Goal: Navigation & Orientation: Find specific page/section

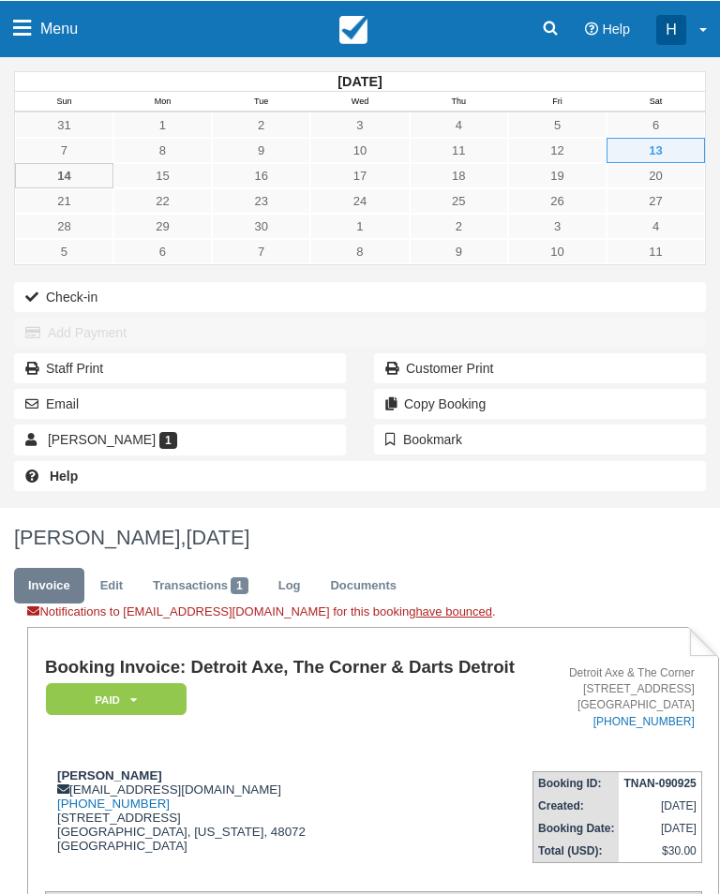
click at [29, 52] on link "Menu" at bounding box center [45, 28] width 91 height 56
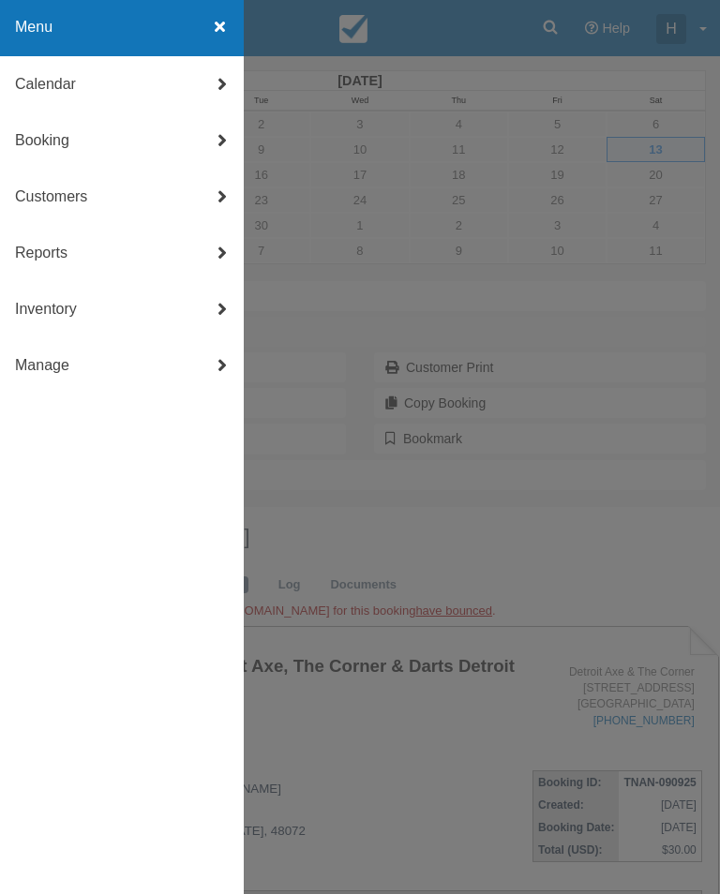
click at [18, 82] on link "Calendar" at bounding box center [122, 84] width 244 height 56
click at [13, 319] on link "Day" at bounding box center [122, 310] width 244 height 56
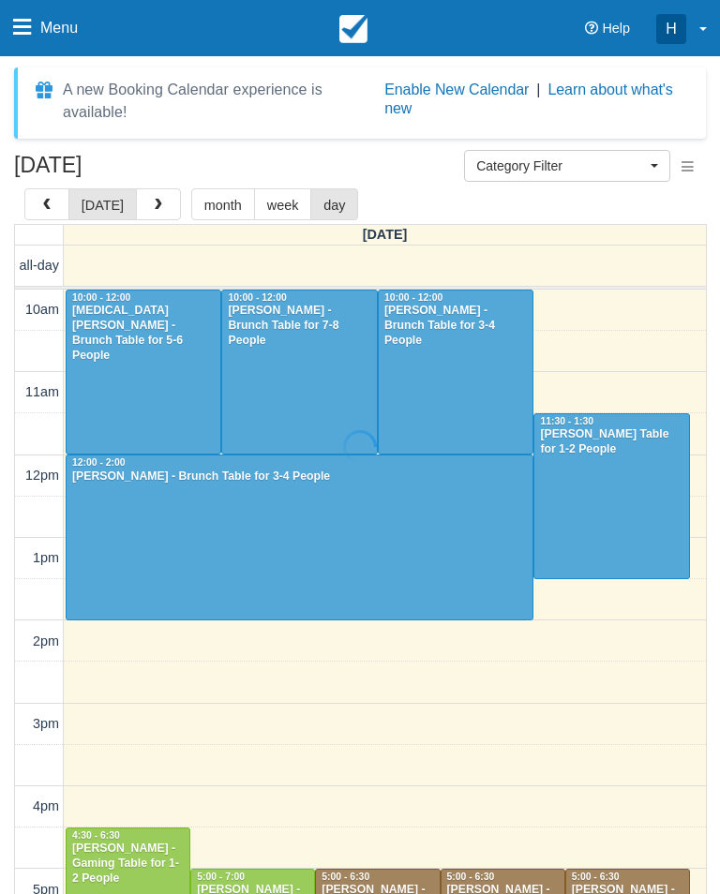
select select
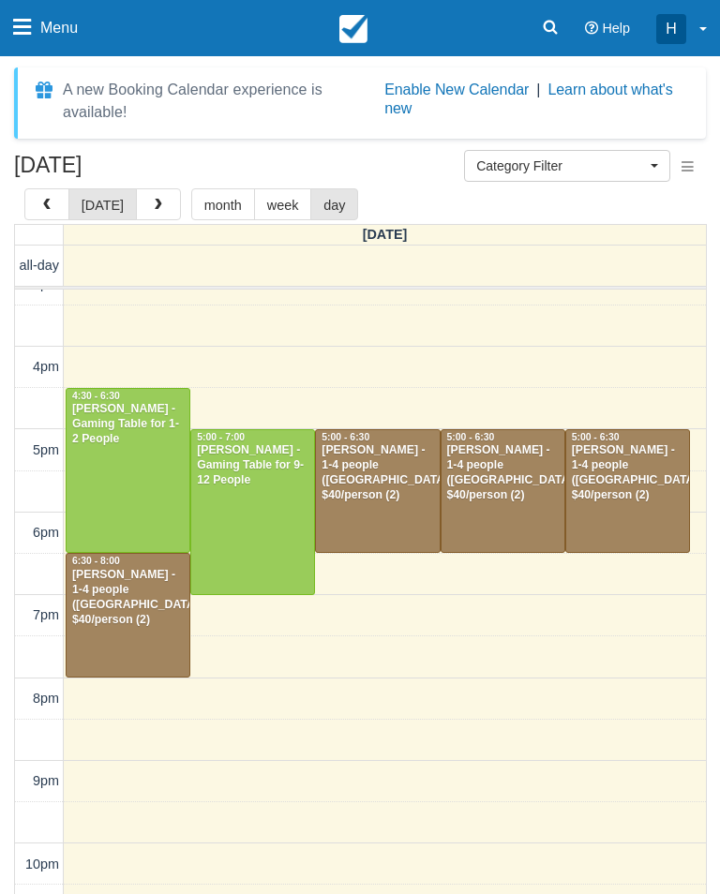
scroll to position [440, 0]
click at [153, 197] on button "button" at bounding box center [158, 204] width 45 height 32
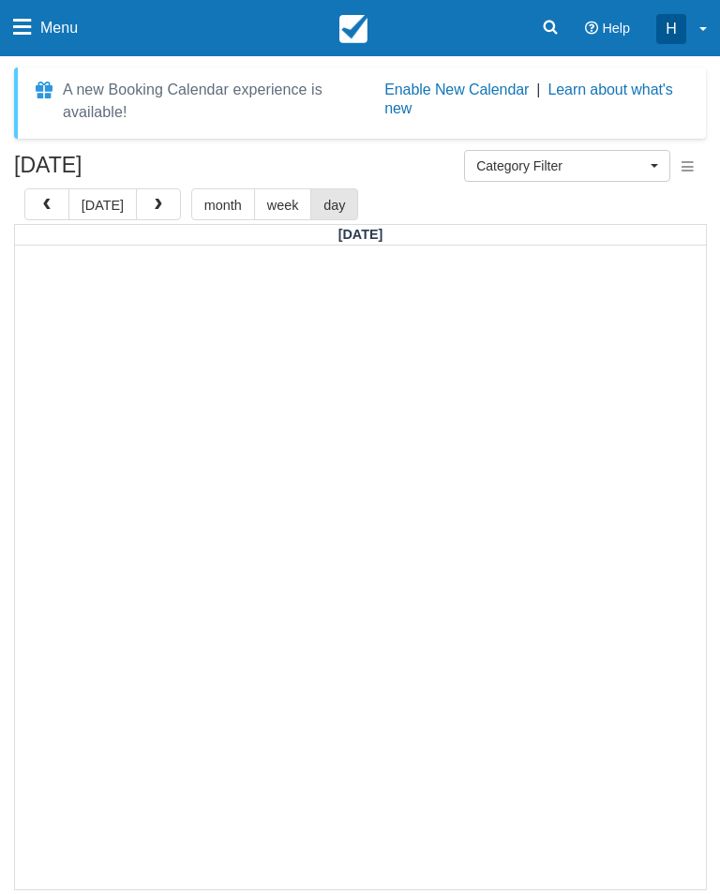
click at [156, 202] on span "button" at bounding box center [158, 205] width 13 height 13
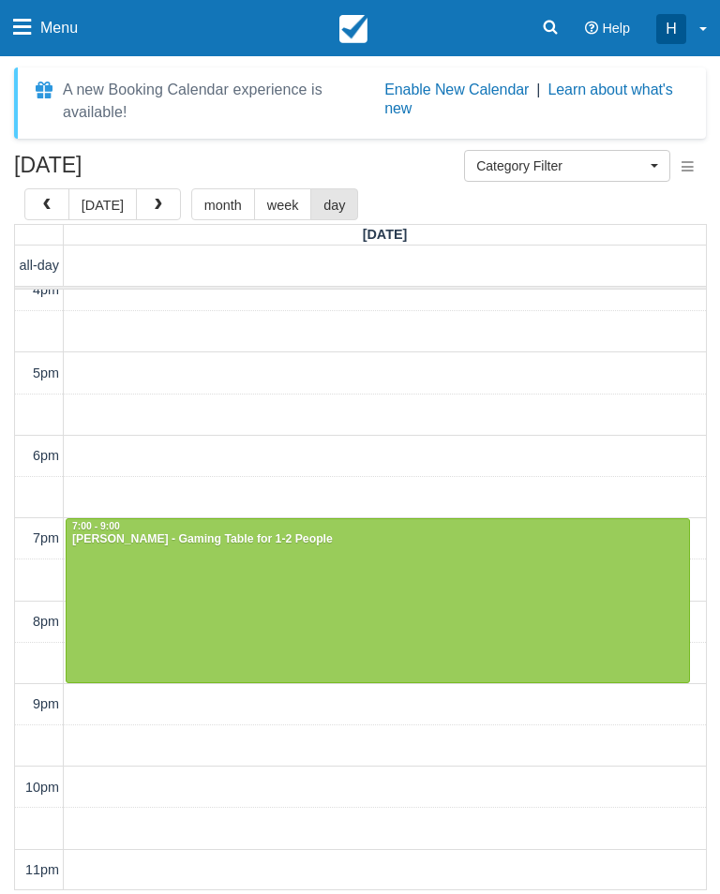
scroll to position [516, 0]
